Goal: Information Seeking & Learning: Find specific fact

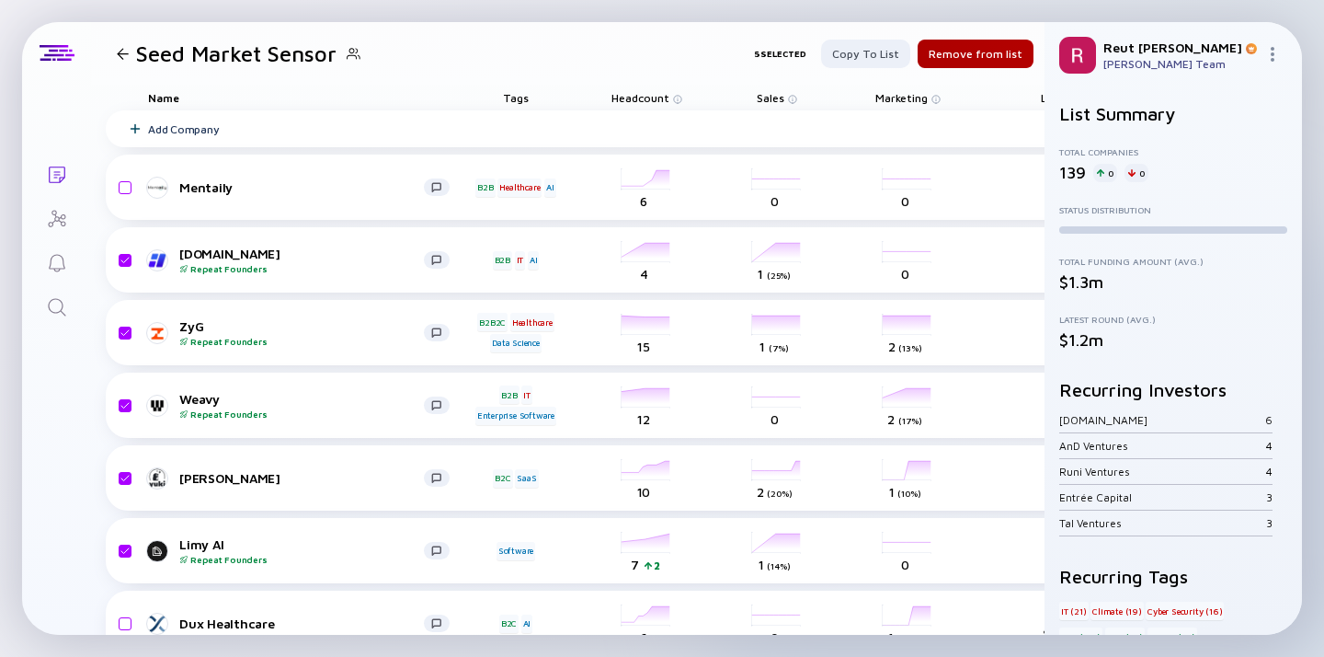
click at [119, 53] on div at bounding box center [123, 54] width 12 height 12
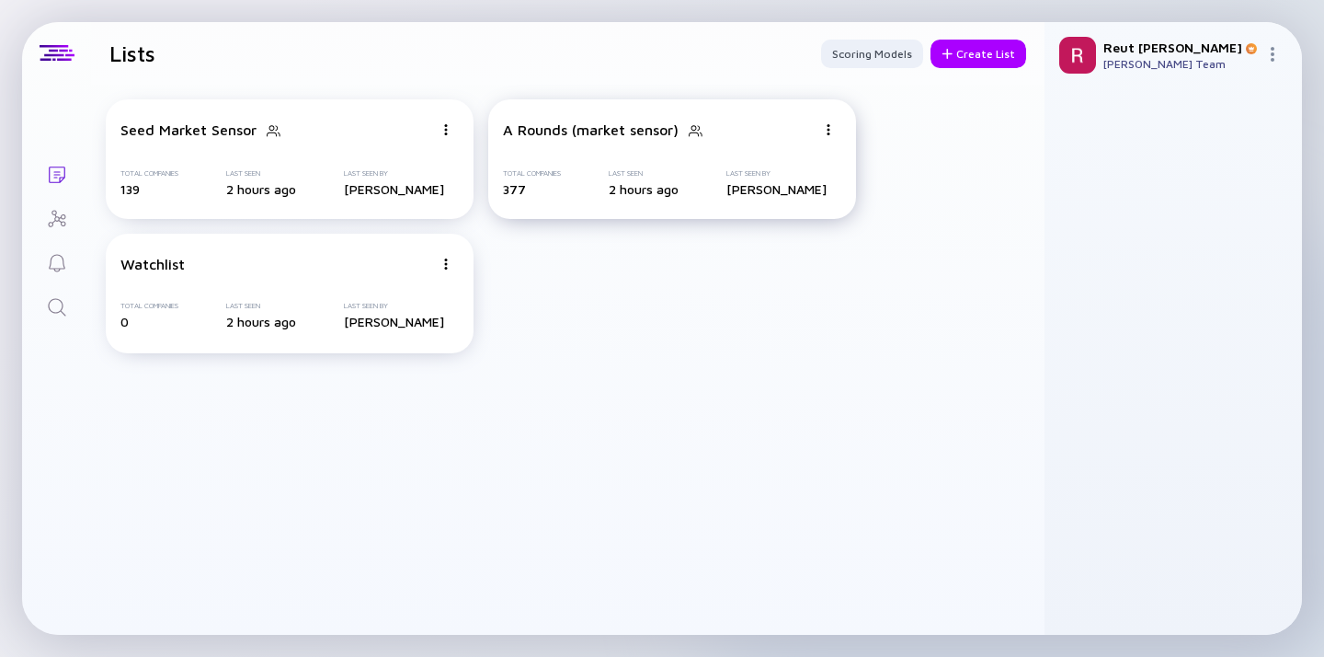
click at [616, 150] on div "A Rounds (market sensor) Total Companies 377 Last Seen 2 hours ago Last Seen By…" at bounding box center [672, 159] width 368 height 120
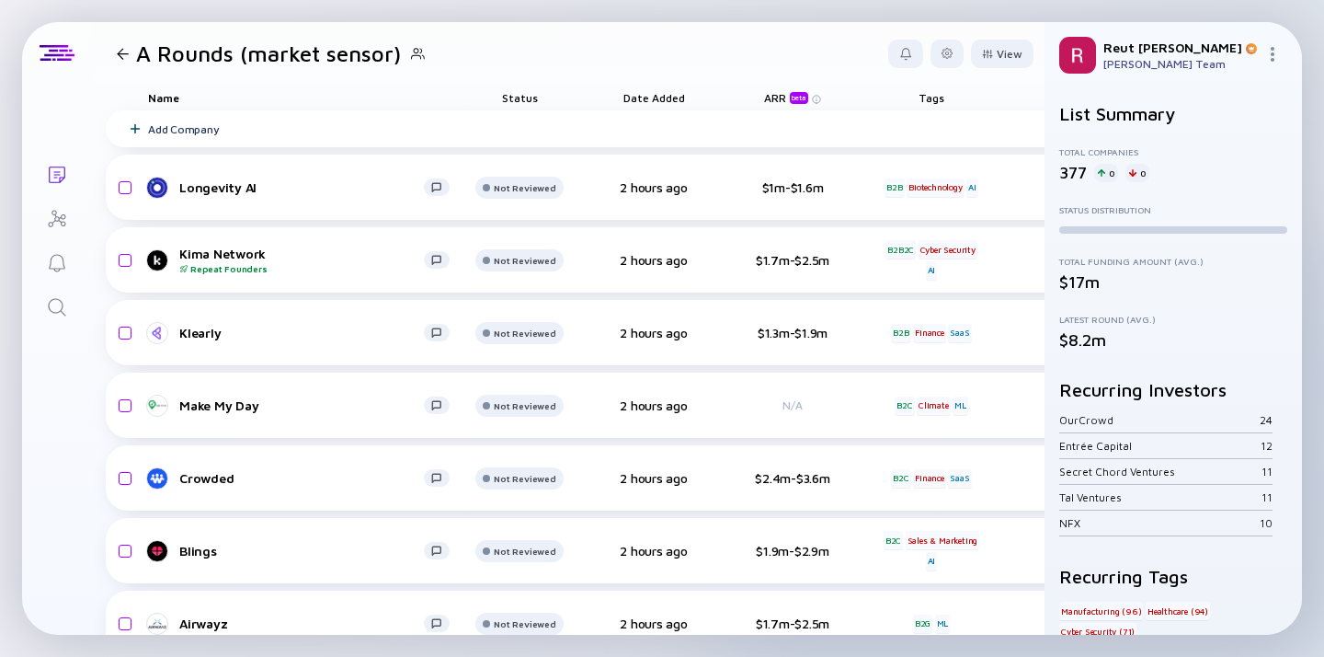
click at [117, 51] on div at bounding box center [123, 54] width 12 height 12
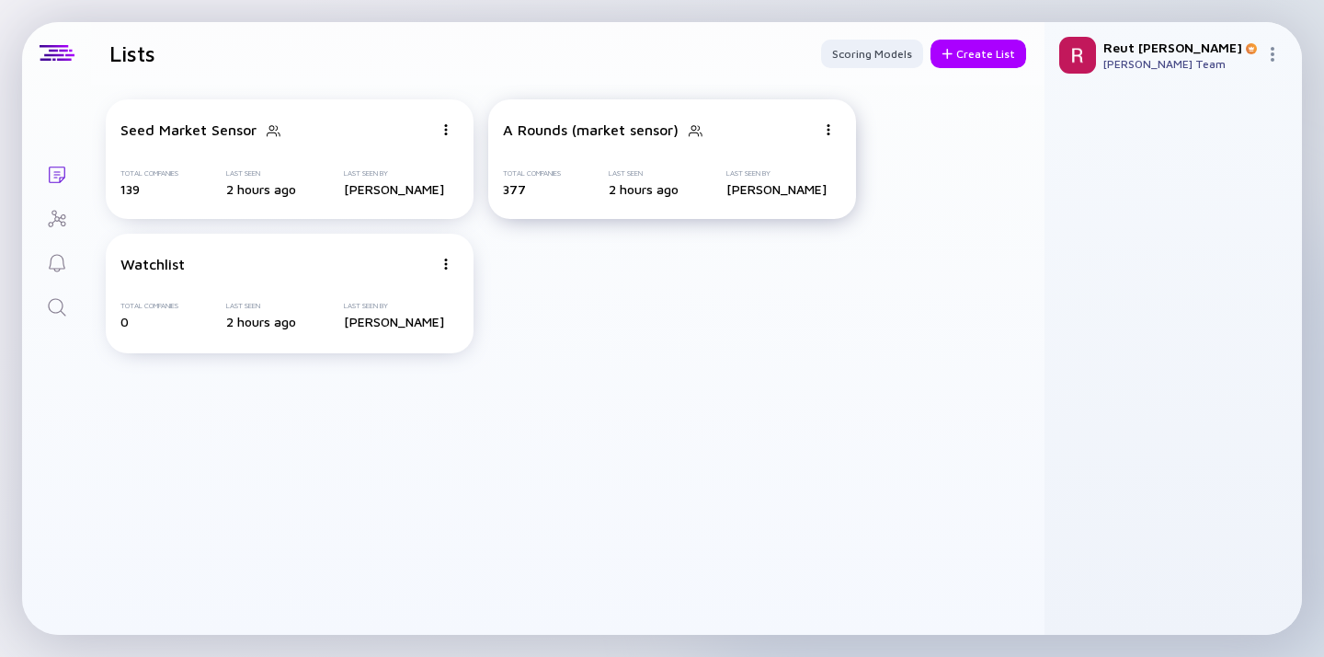
click at [573, 138] on div "A Rounds (market sensor)" at bounding box center [591, 129] width 176 height 17
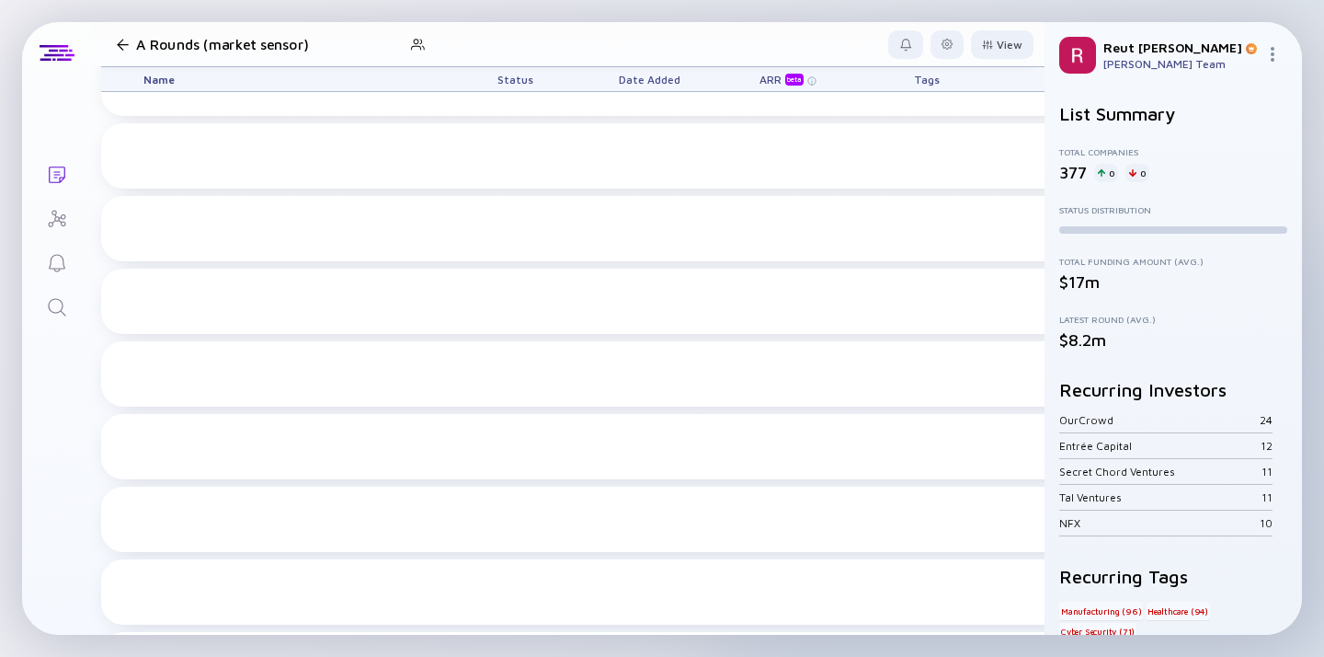
scroll to position [0, 5]
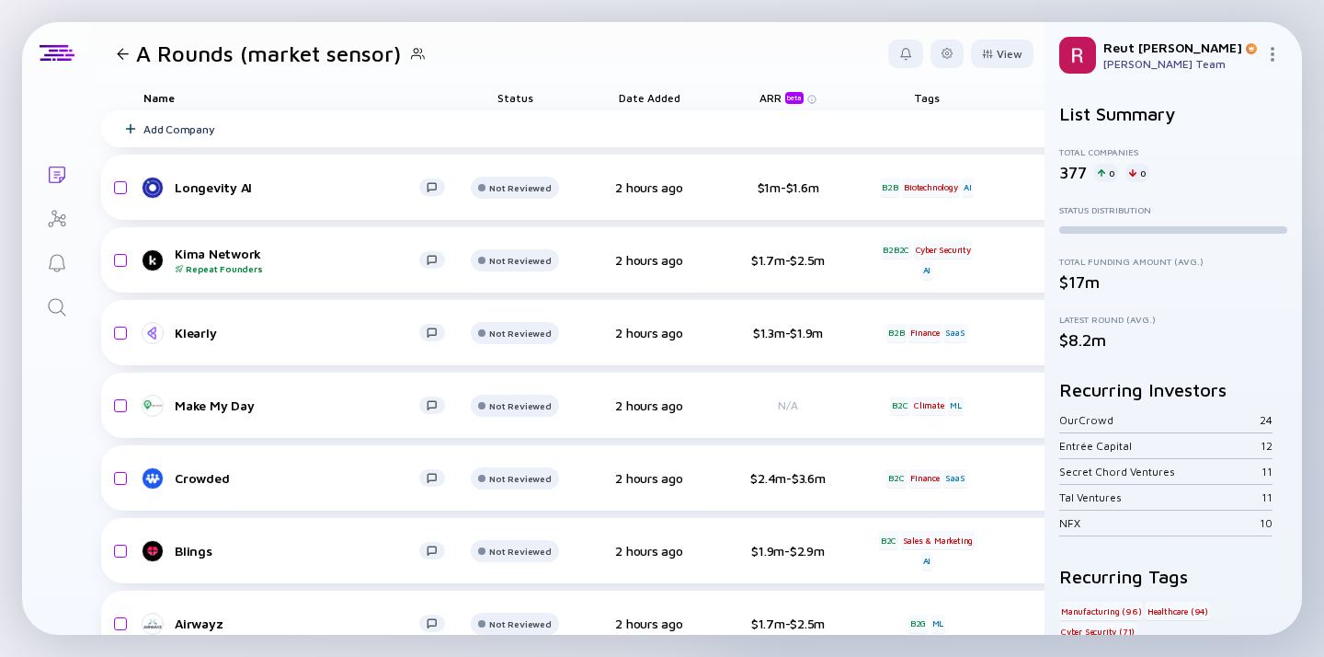
click at [63, 299] on icon "Search" at bounding box center [57, 307] width 22 height 22
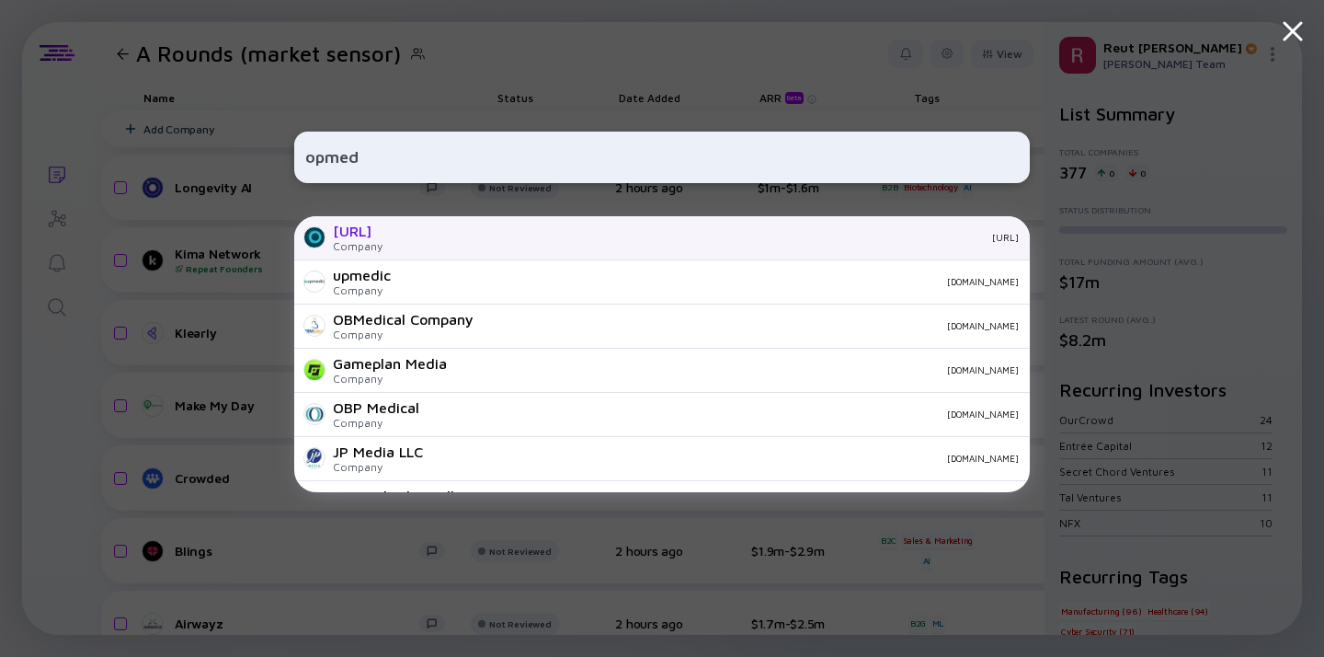
type input "opmed"
click at [406, 252] on div "[URL] Company [URL]" at bounding box center [662, 238] width 736 height 44
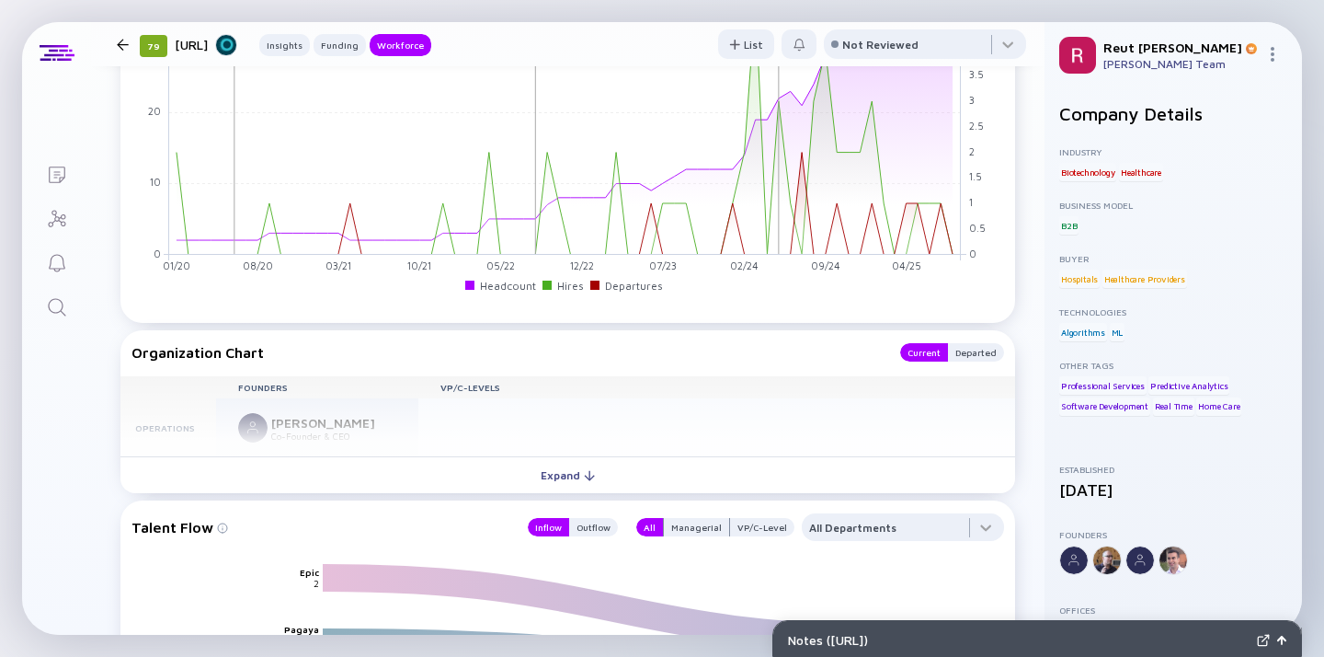
scroll to position [1854, 0]
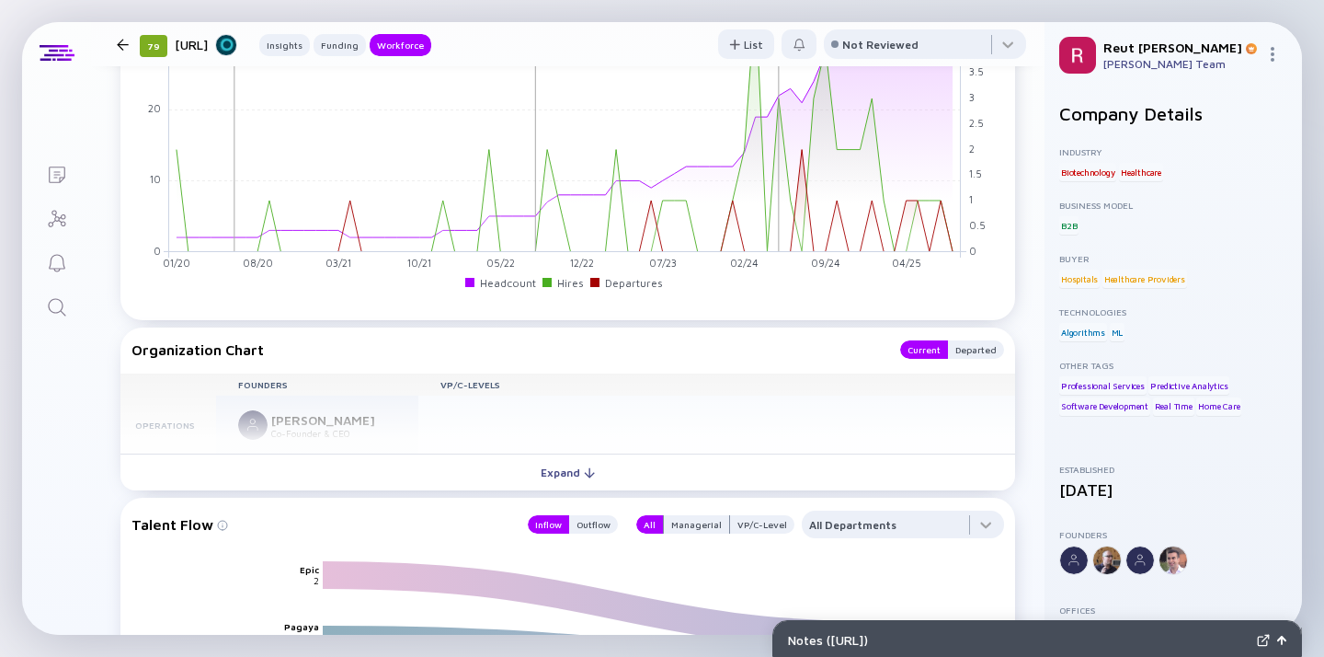
click at [642, 476] on button "Expand" at bounding box center [567, 471] width 895 height 37
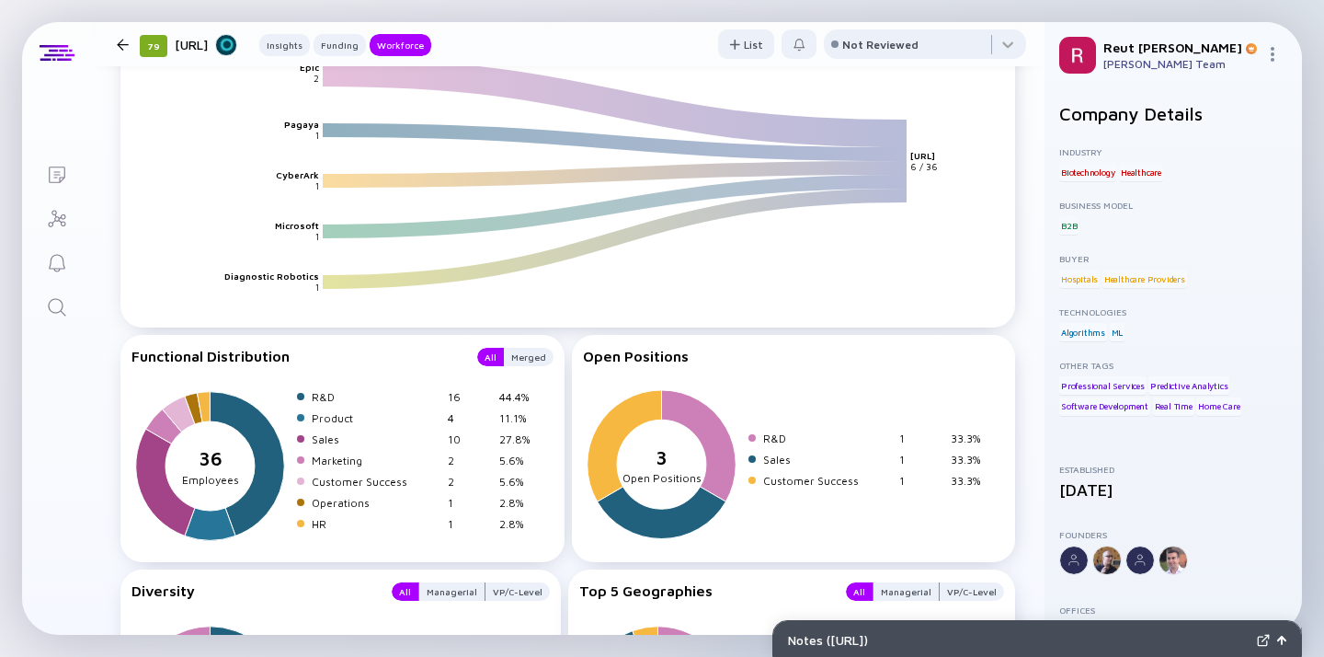
scroll to position [2940, 0]
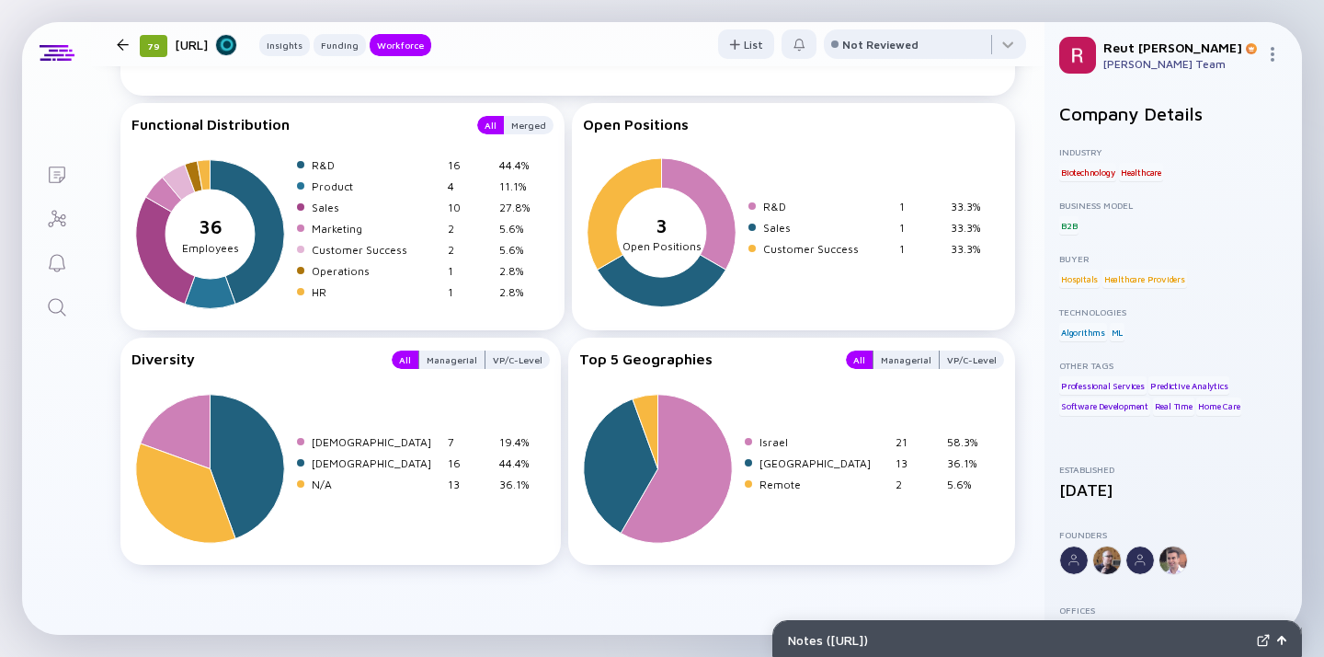
click at [983, 632] on div "Notes ( [URL] )" at bounding box center [1019, 640] width 462 height 16
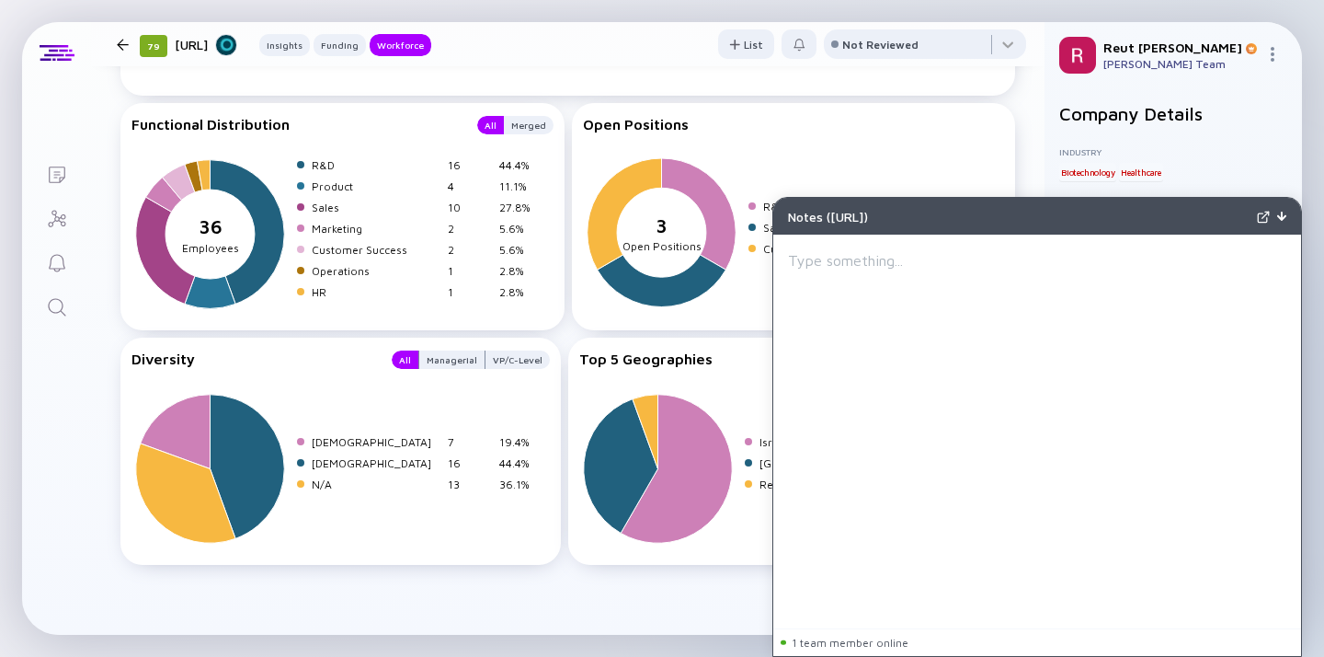
click at [115, 50] on div at bounding box center [122, 45] width 27 height 12
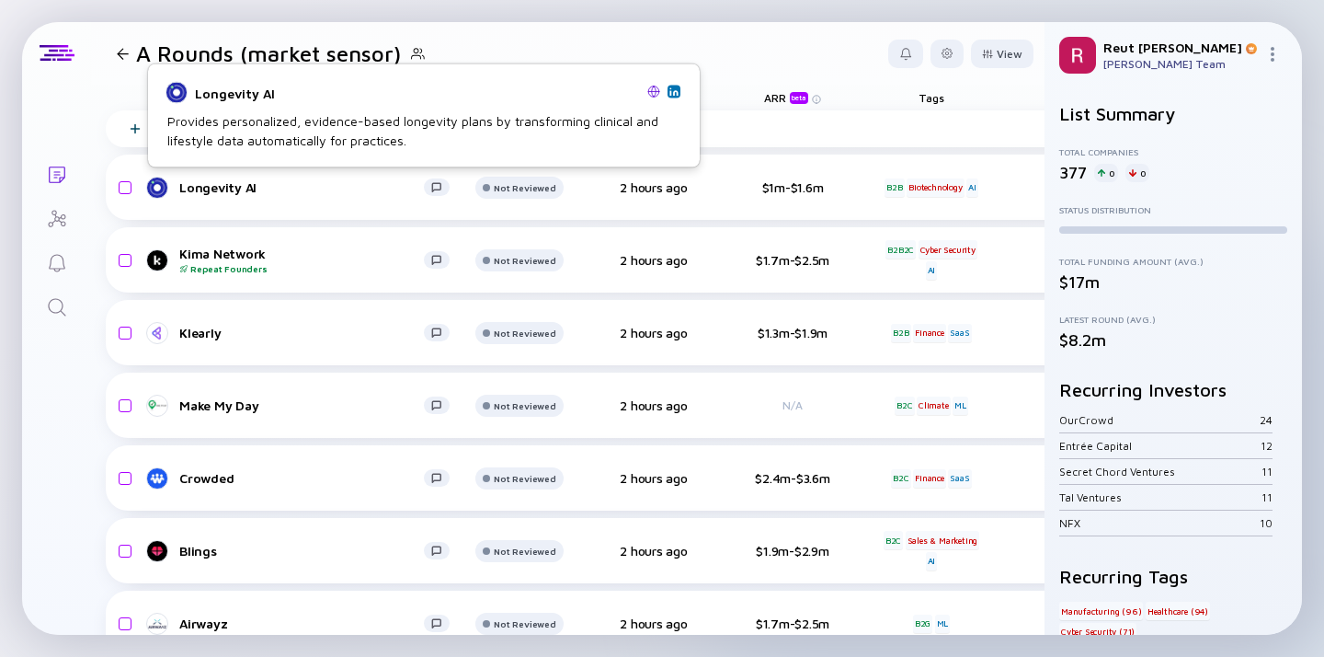
click at [226, 89] on div "Longevity AI" at bounding box center [417, 93] width 445 height 16
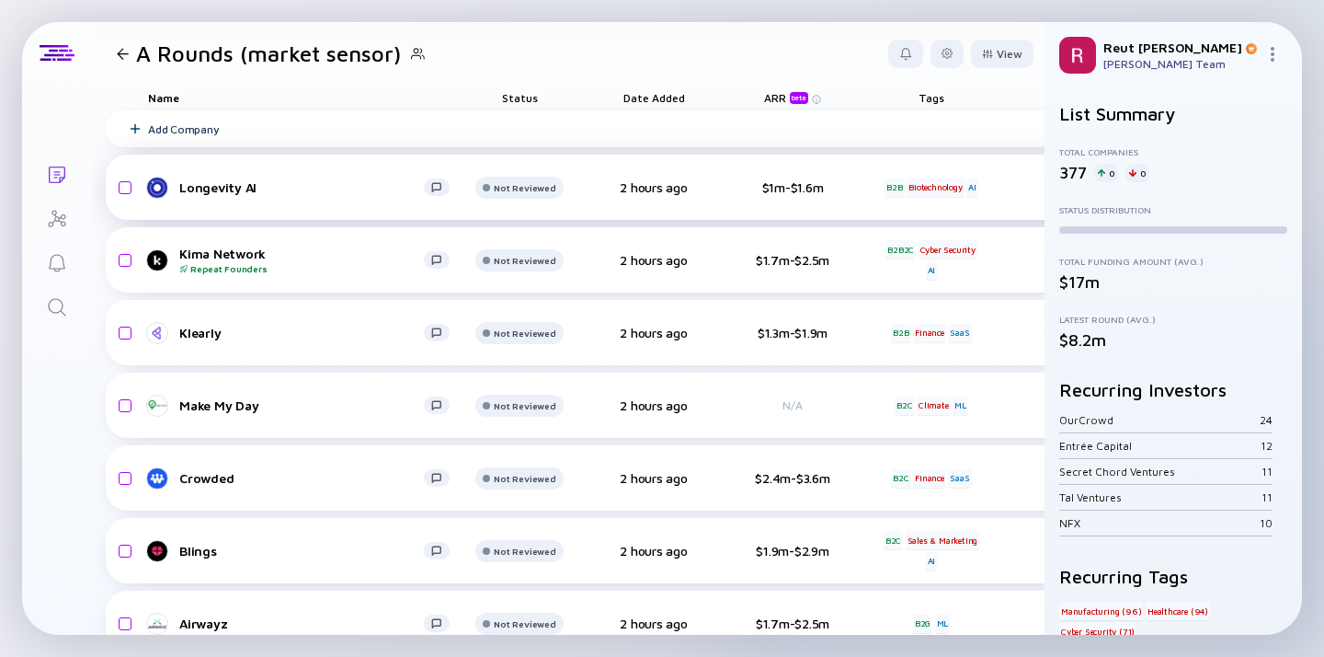
click at [195, 185] on div "Longevity AI" at bounding box center [301, 187] width 245 height 16
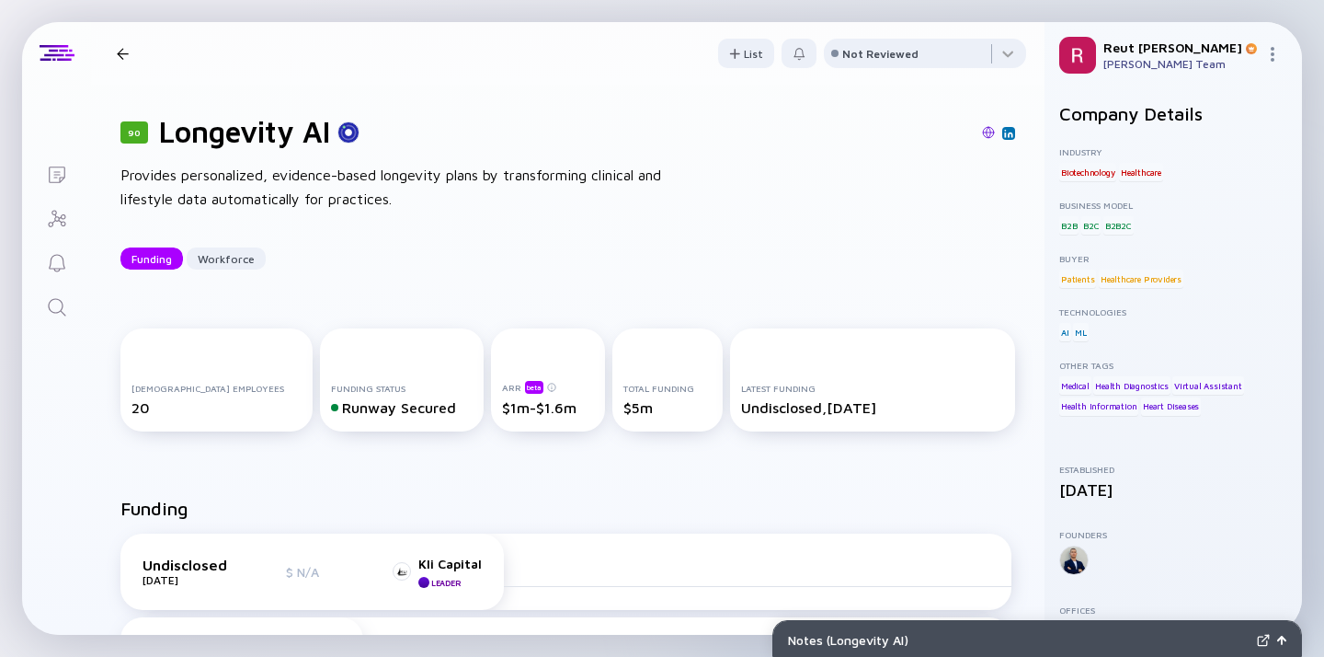
click at [116, 48] on div at bounding box center [122, 54] width 27 height 12
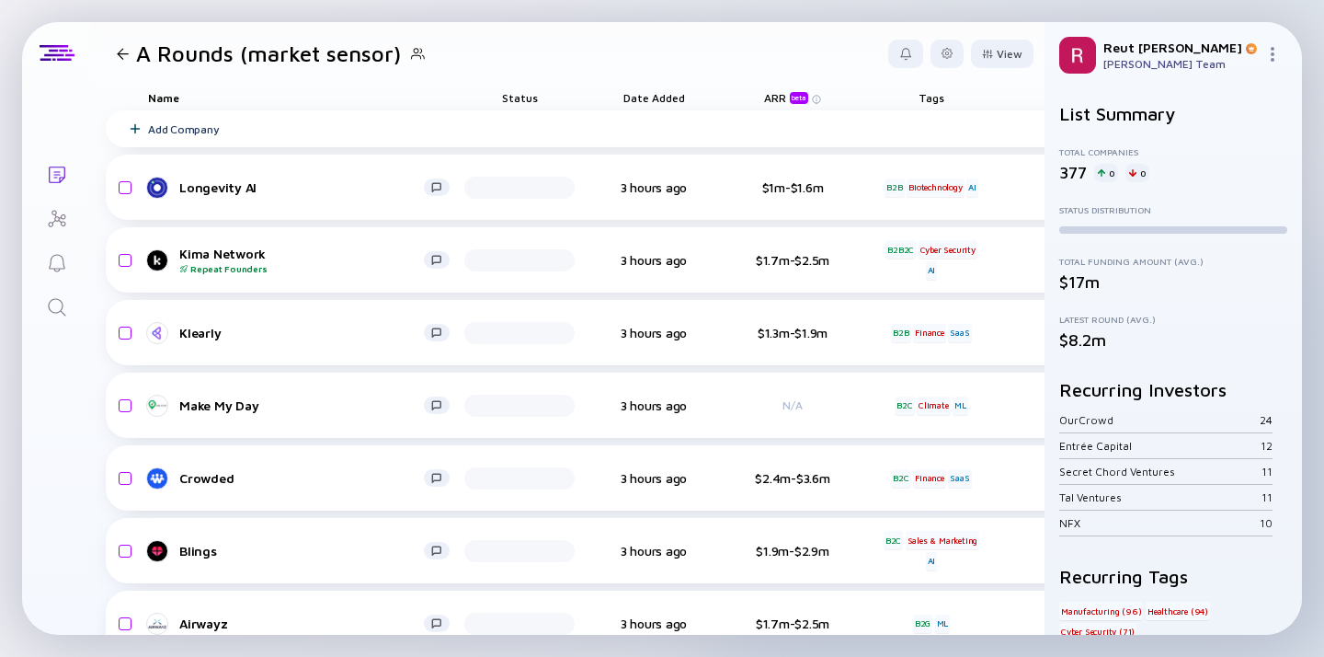
click at [129, 57] on div at bounding box center [122, 54] width 27 height 12
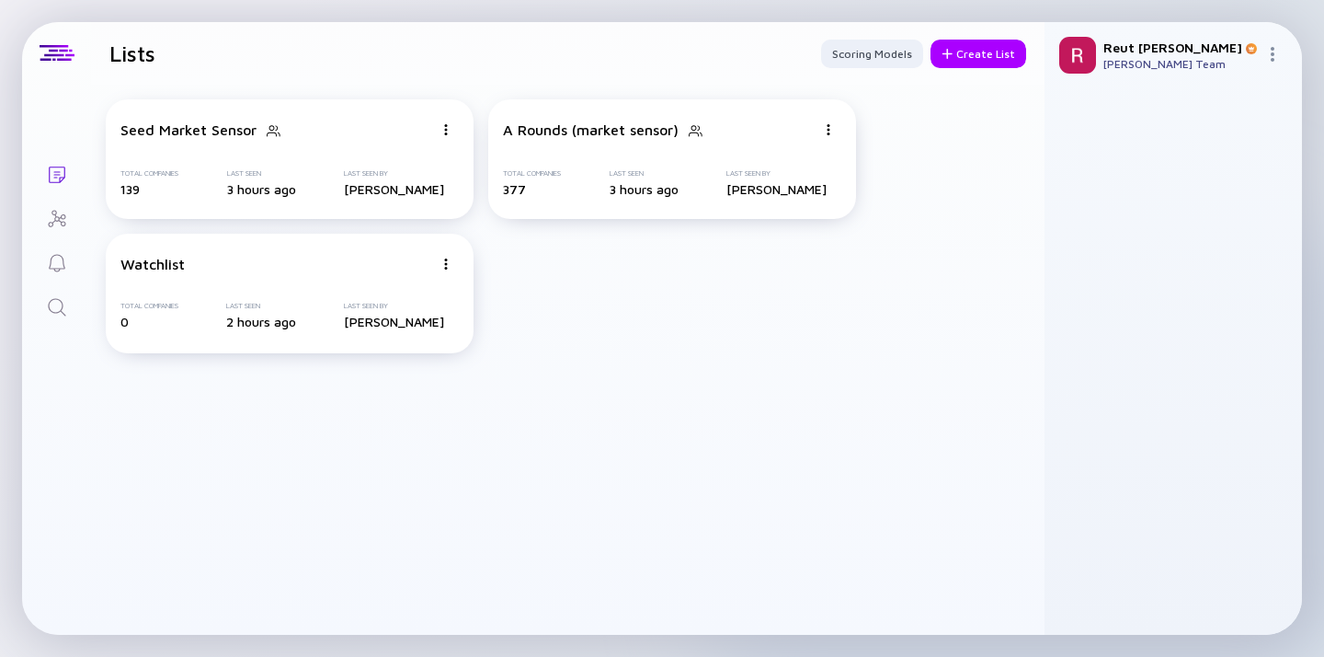
click at [42, 315] on link "Search" at bounding box center [56, 305] width 69 height 44
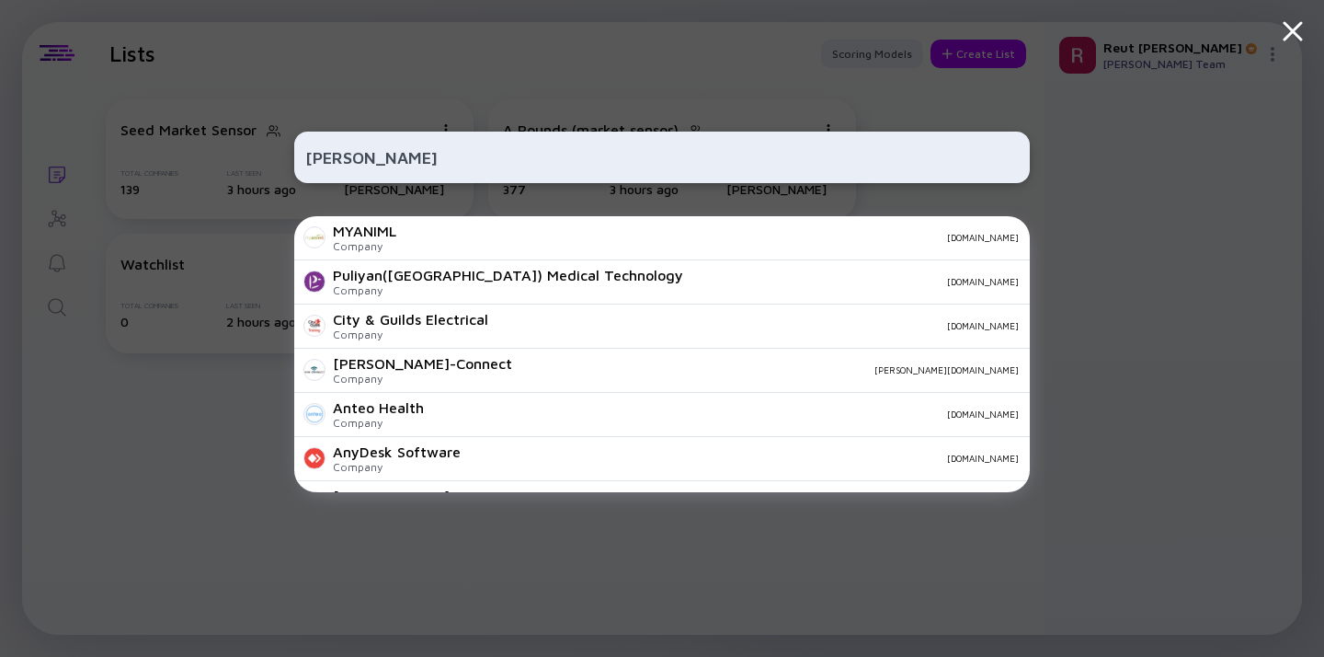
paste input "[URL][DOMAIN_NAME]"
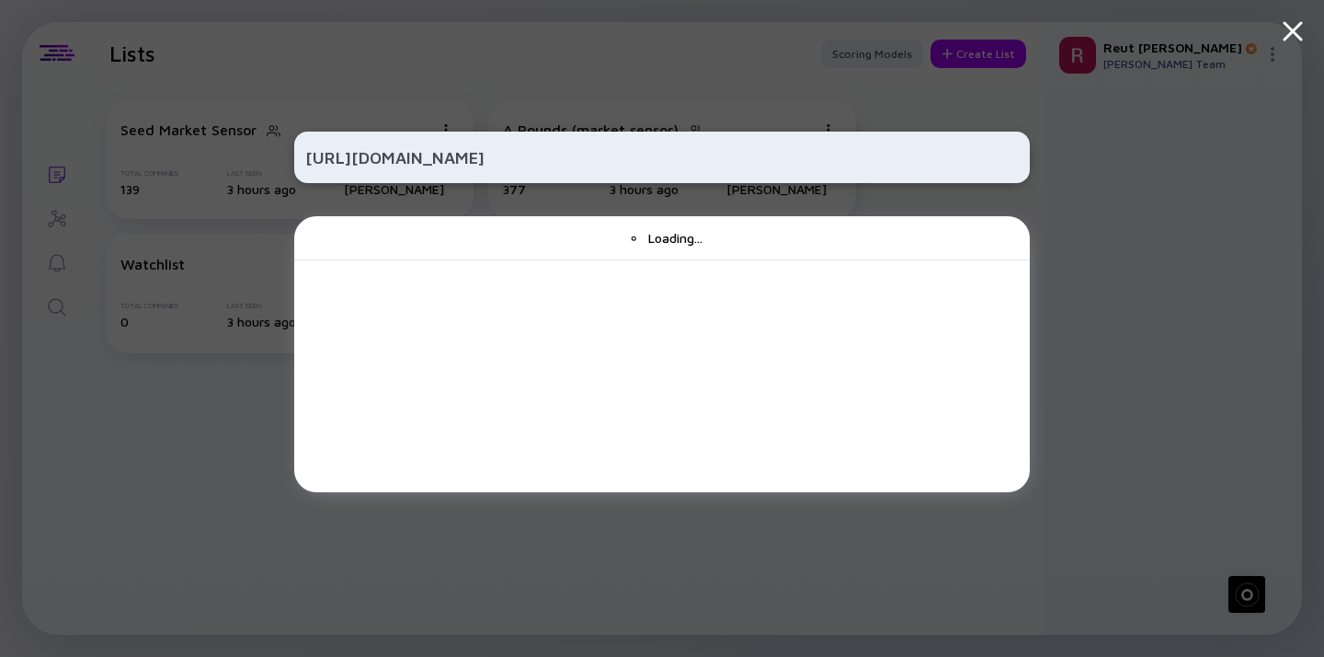
drag, startPoint x: 361, startPoint y: 155, endPoint x: 295, endPoint y: 151, distance: 66.4
click at [298, 155] on div "[URL][DOMAIN_NAME]" at bounding box center [662, 157] width 736 height 51
click at [509, 158] on input "[DOMAIN_NAME][URL]" at bounding box center [662, 157] width 714 height 33
click at [353, 157] on input "belugahealth" at bounding box center [662, 157] width 714 height 33
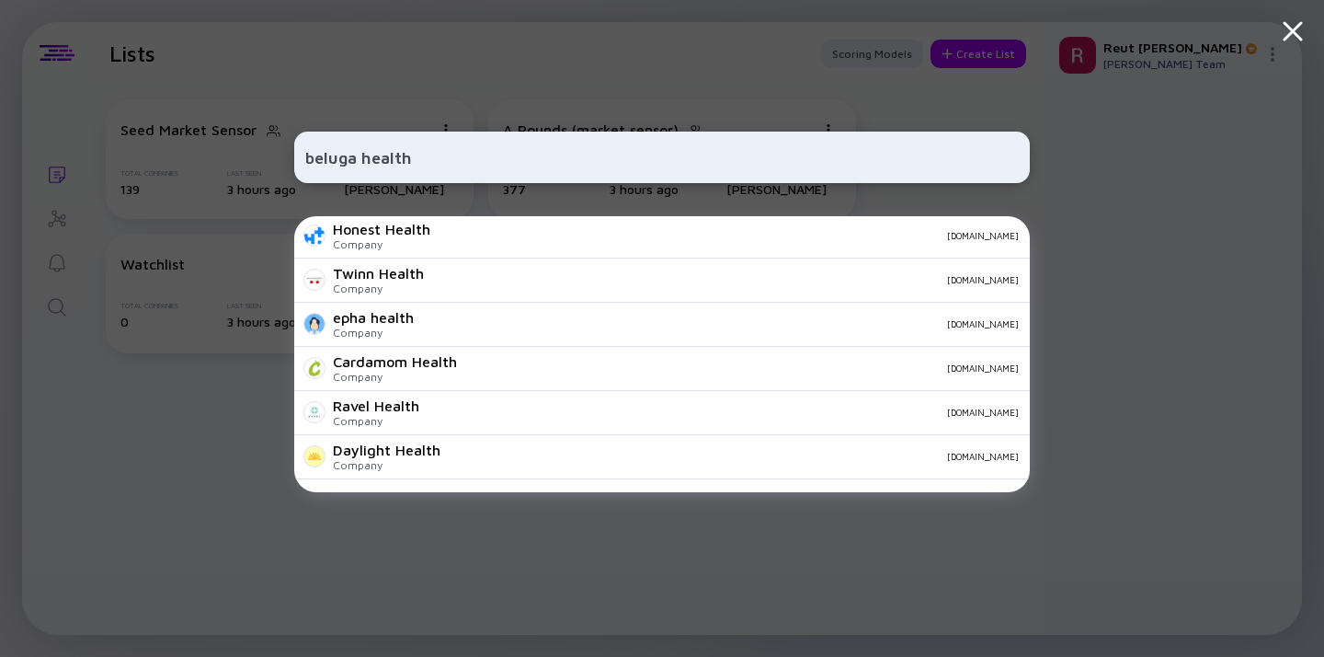
scroll to position [646, 0]
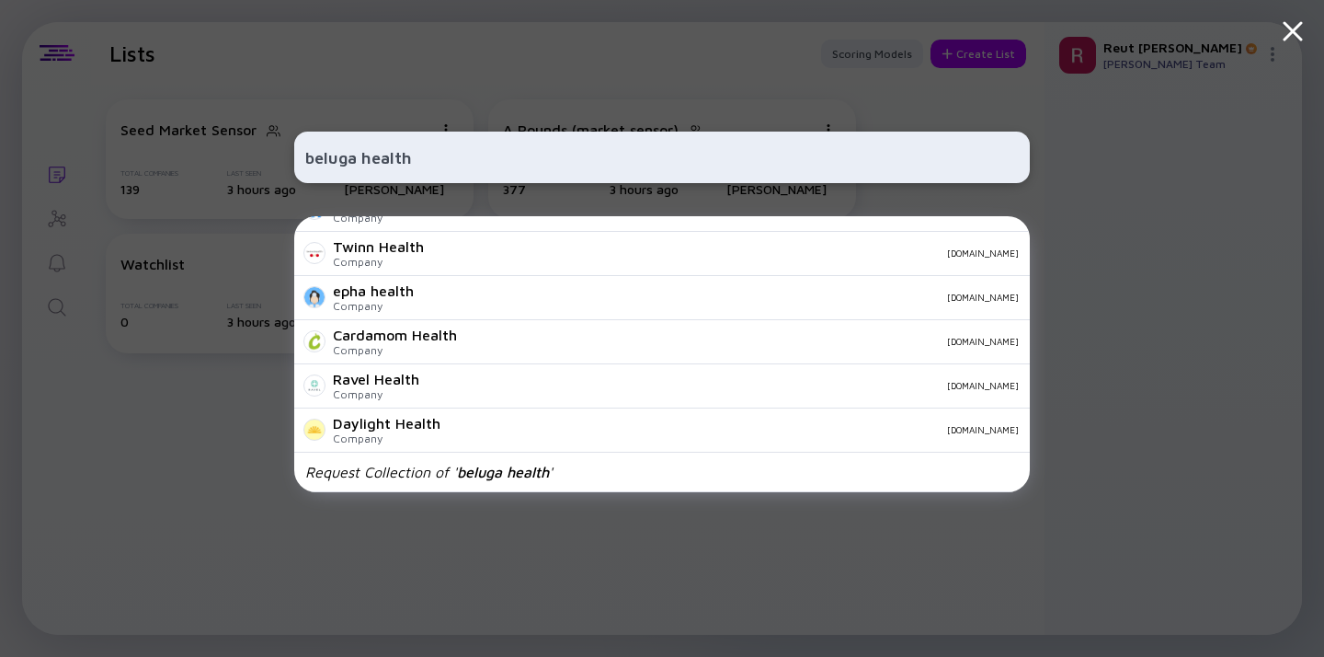
click at [410, 170] on input "beluga health" at bounding box center [662, 157] width 714 height 33
paste input "[URL][DOMAIN_NAME]"
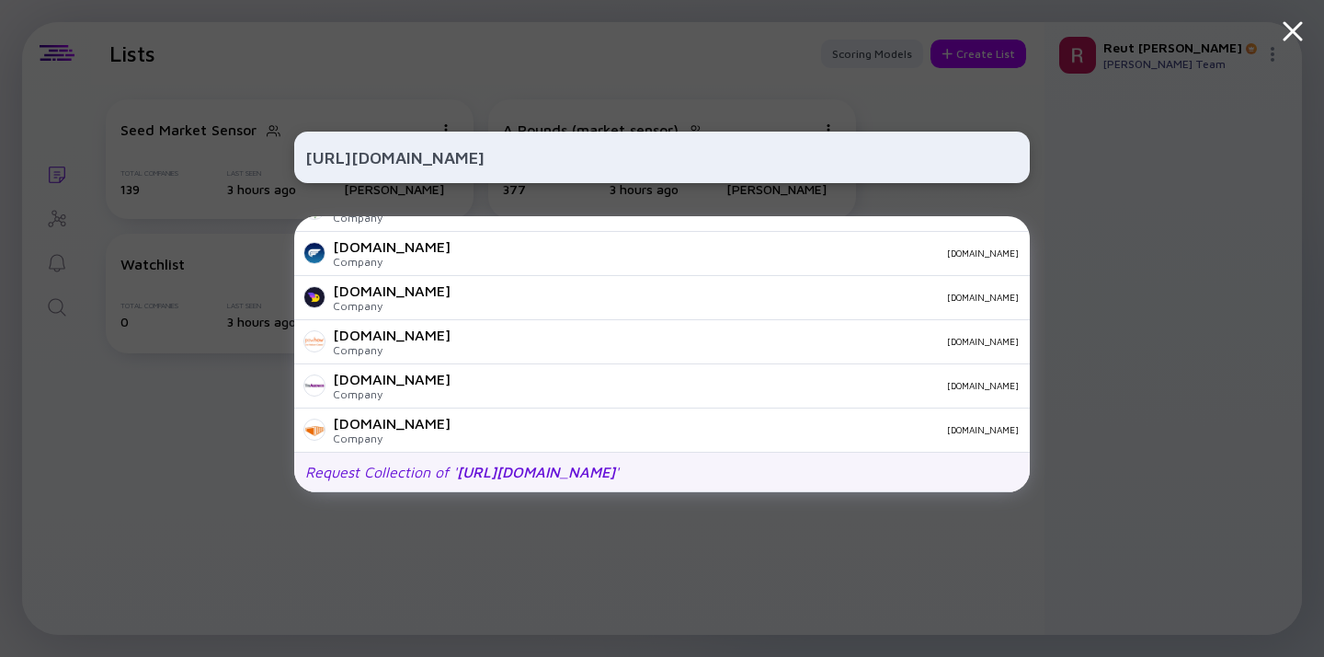
type input "[URL][DOMAIN_NAME]"
click at [421, 469] on div "Request Collection of ' [URL][DOMAIN_NAME] '" at bounding box center [462, 471] width 314 height 17
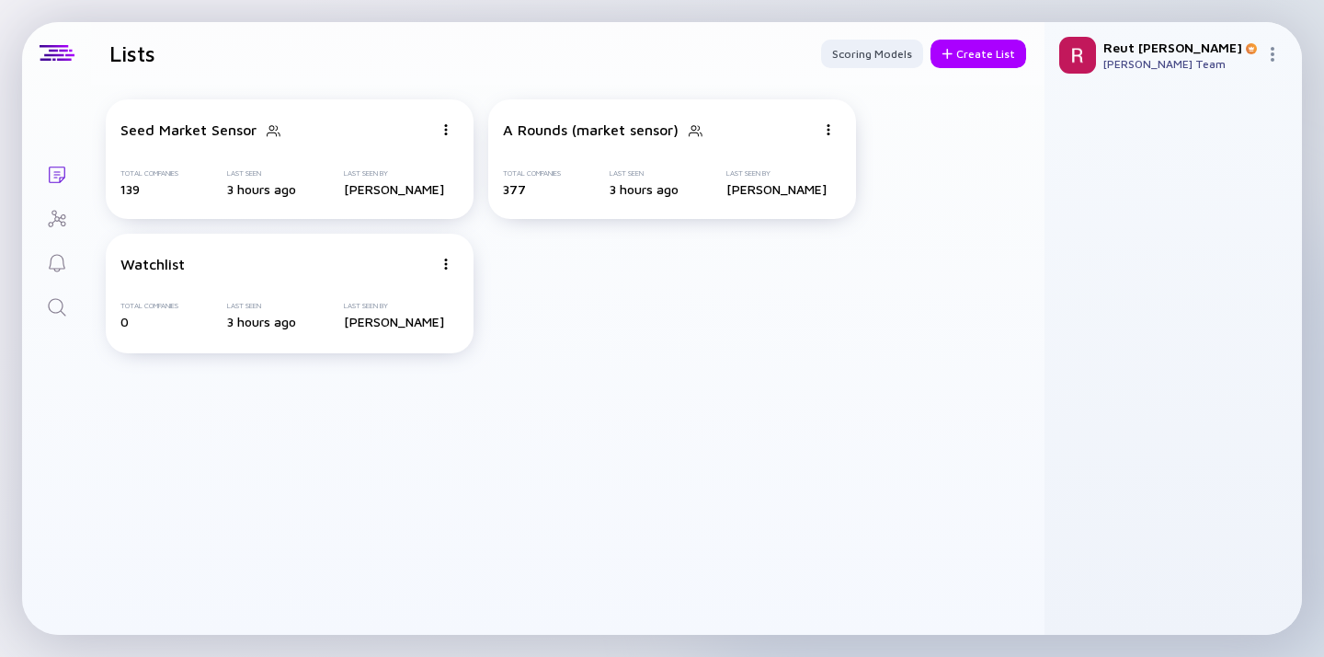
click at [48, 296] on icon "Search" at bounding box center [57, 307] width 22 height 22
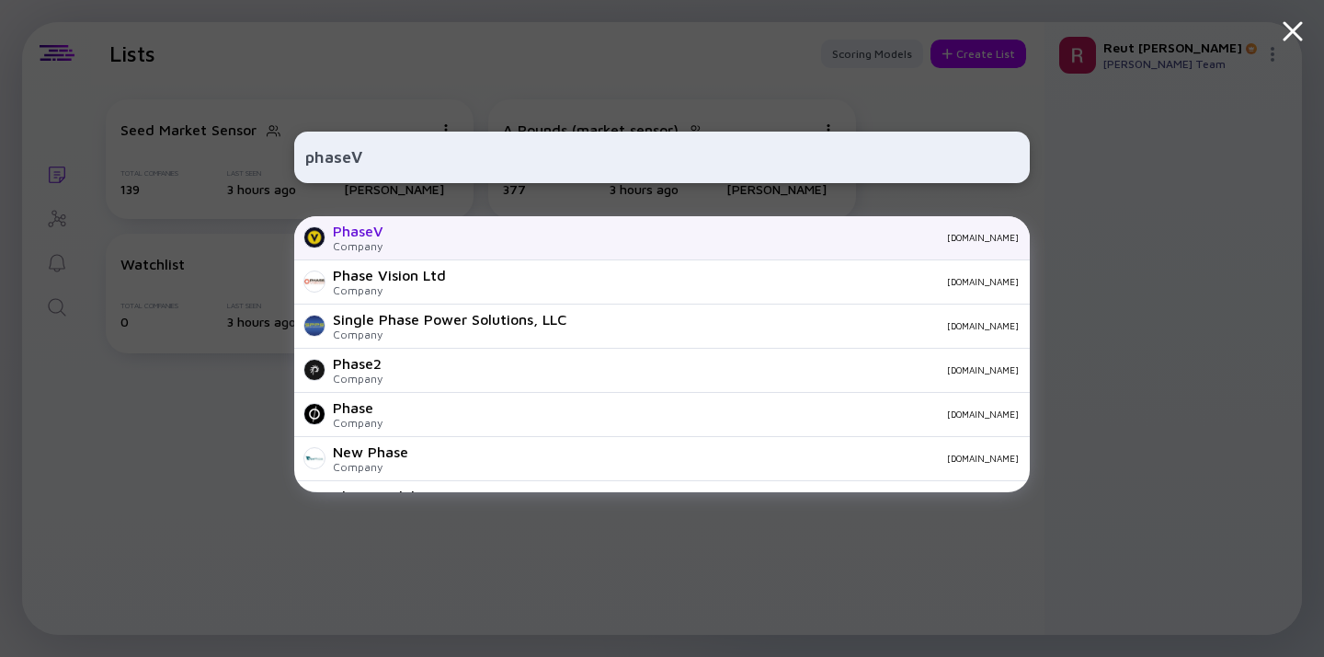
type input "phaseV"
click at [453, 245] on div "PhaseV Company [DOMAIN_NAME]" at bounding box center [662, 238] width 736 height 44
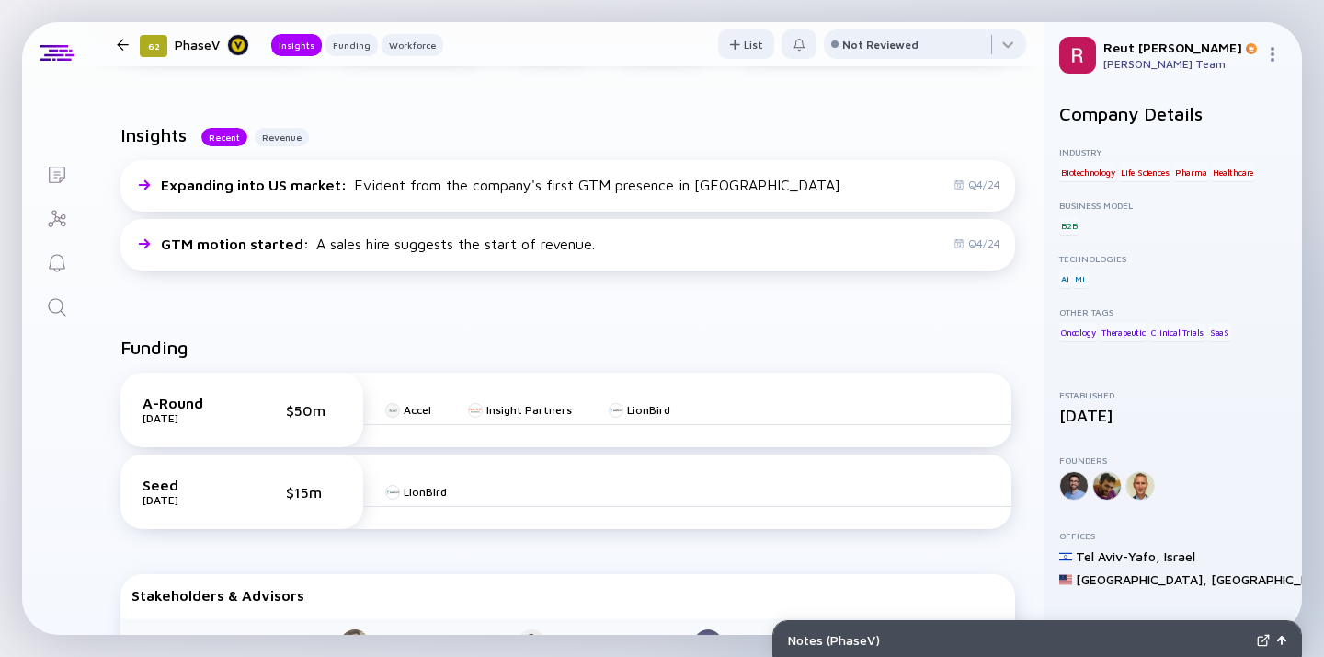
scroll to position [421, 0]
click at [55, 302] on icon "Search" at bounding box center [57, 307] width 22 height 22
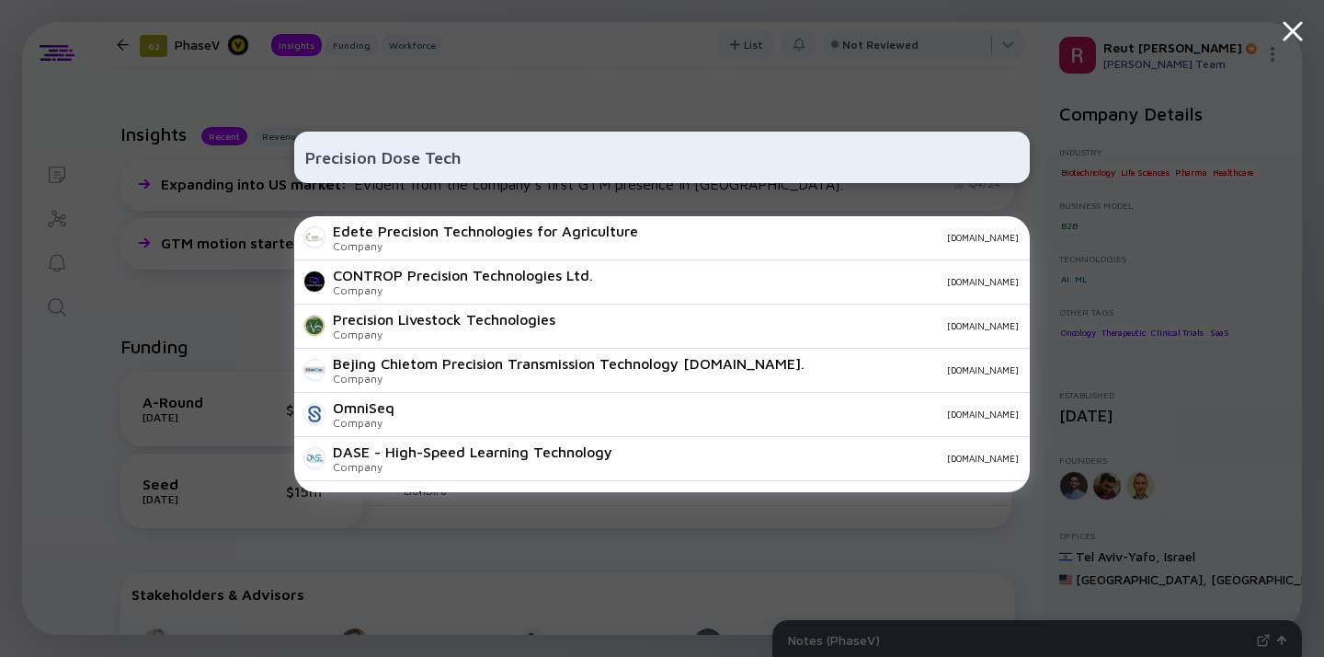
click at [427, 164] on input "Precision Dose Tech" at bounding box center [662, 157] width 714 height 33
paste input "[DOMAIN_NAME]"
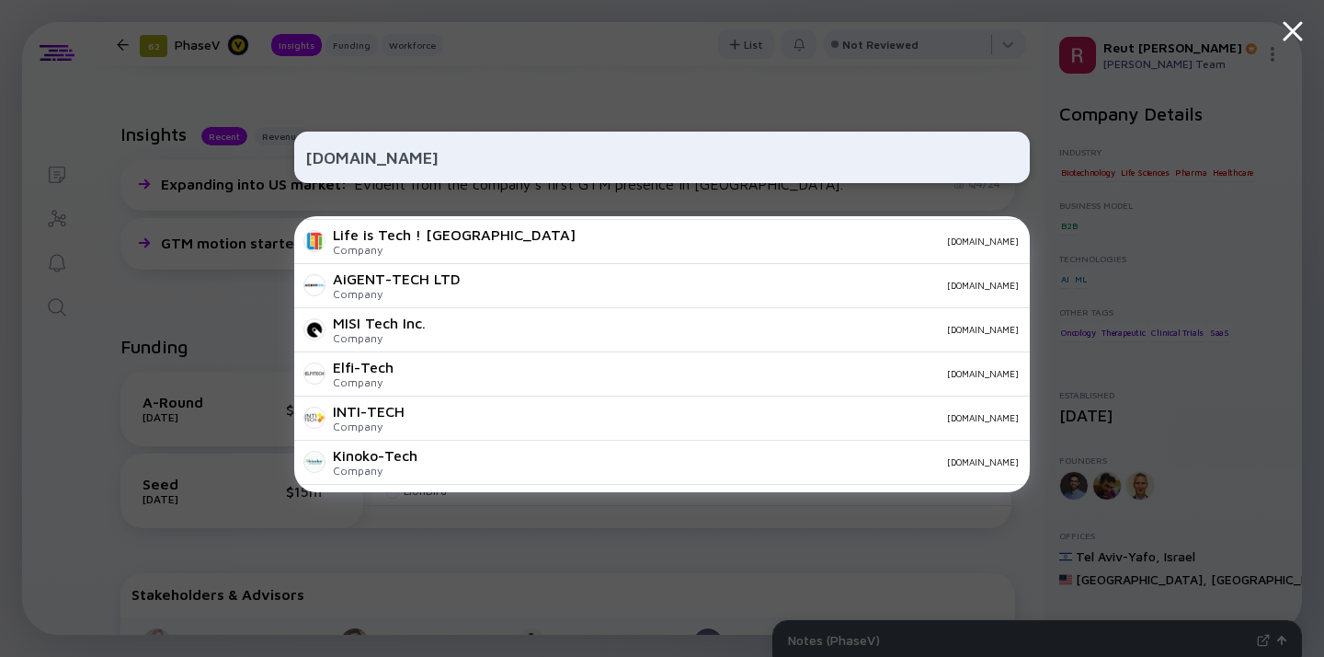
scroll to position [646, 0]
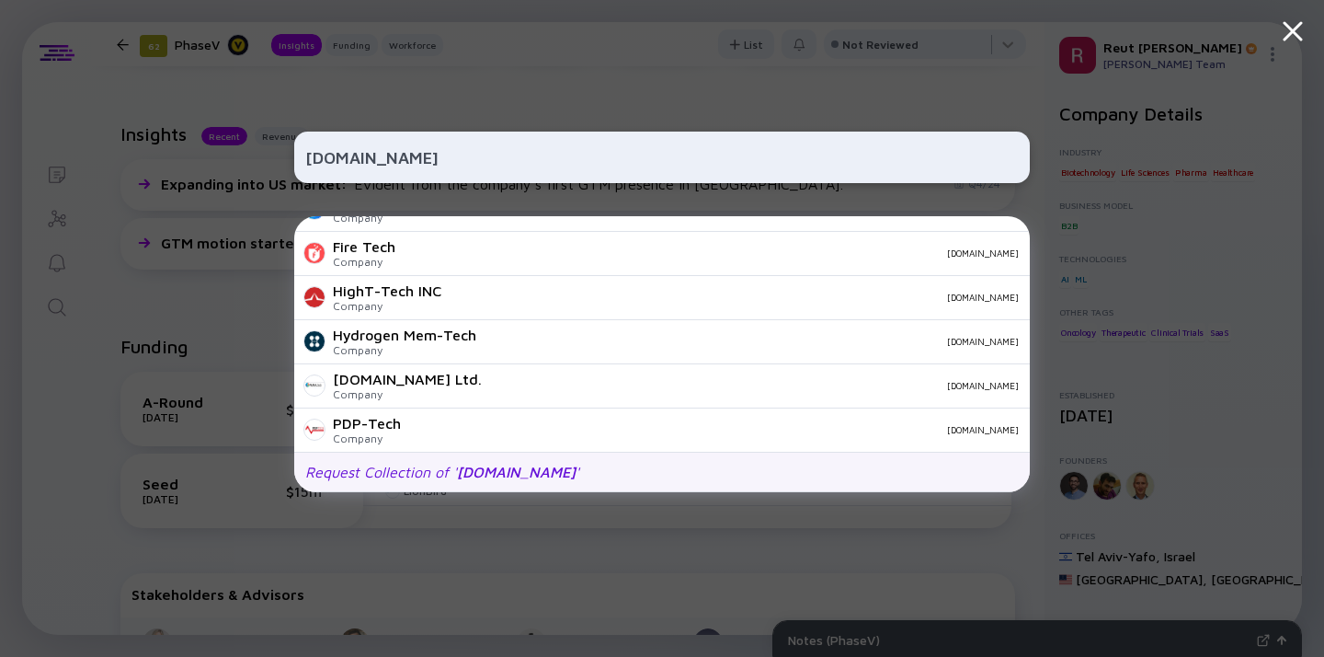
type input "[DOMAIN_NAME]"
click at [514, 473] on span "[DOMAIN_NAME]" at bounding box center [516, 471] width 119 height 17
